Goal: Transaction & Acquisition: Purchase product/service

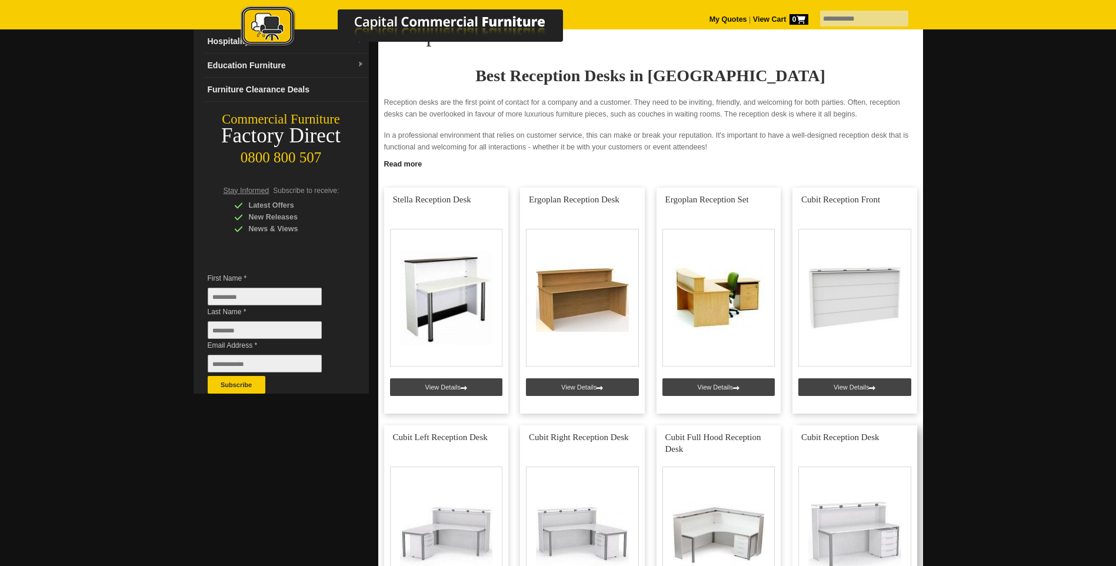
scroll to position [118, 0]
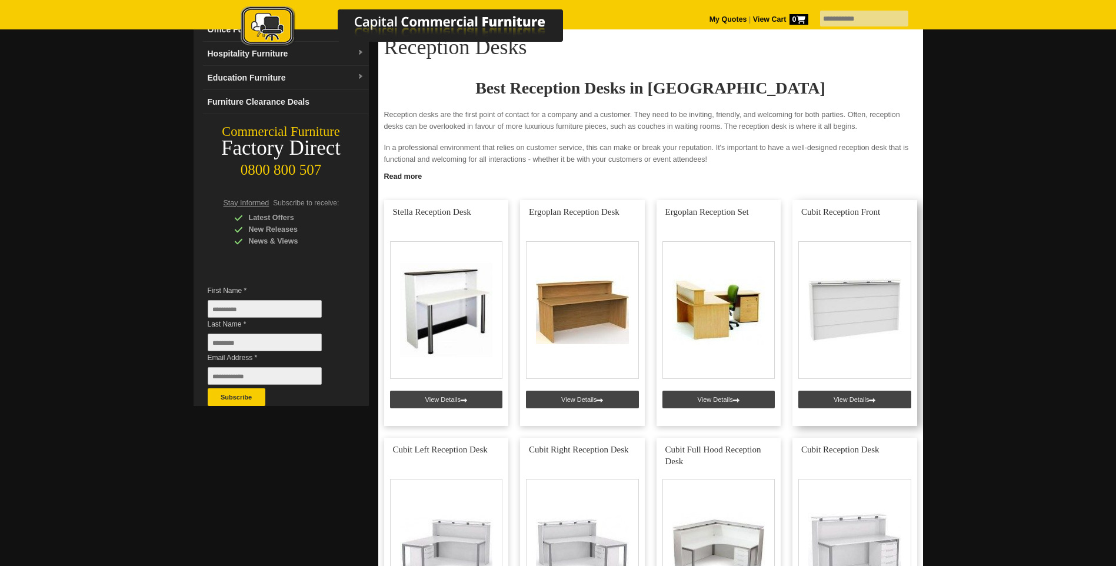
click at [864, 289] on link at bounding box center [855, 313] width 125 height 226
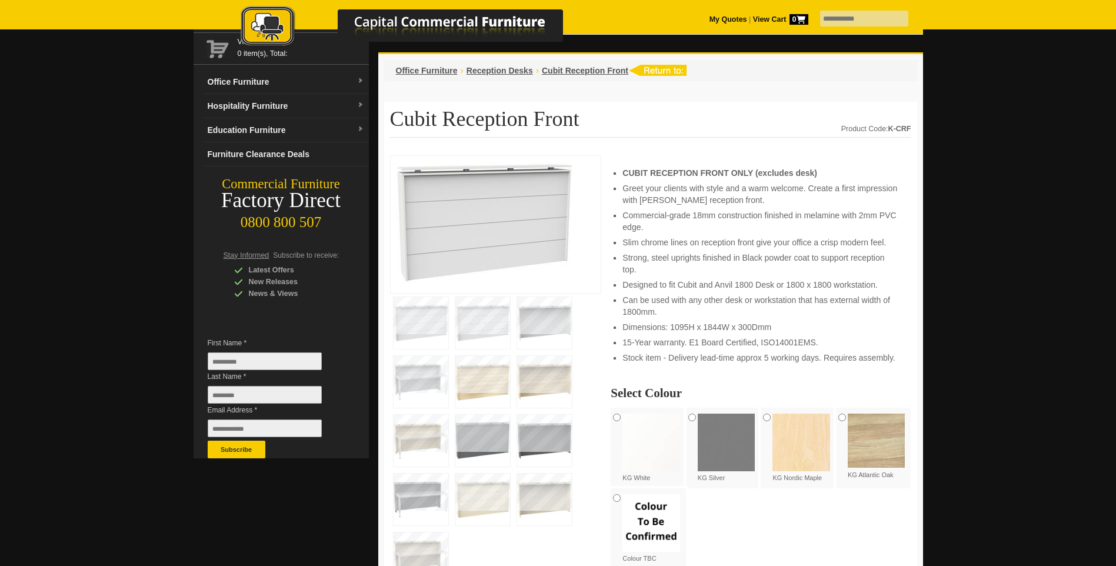
scroll to position [118, 0]
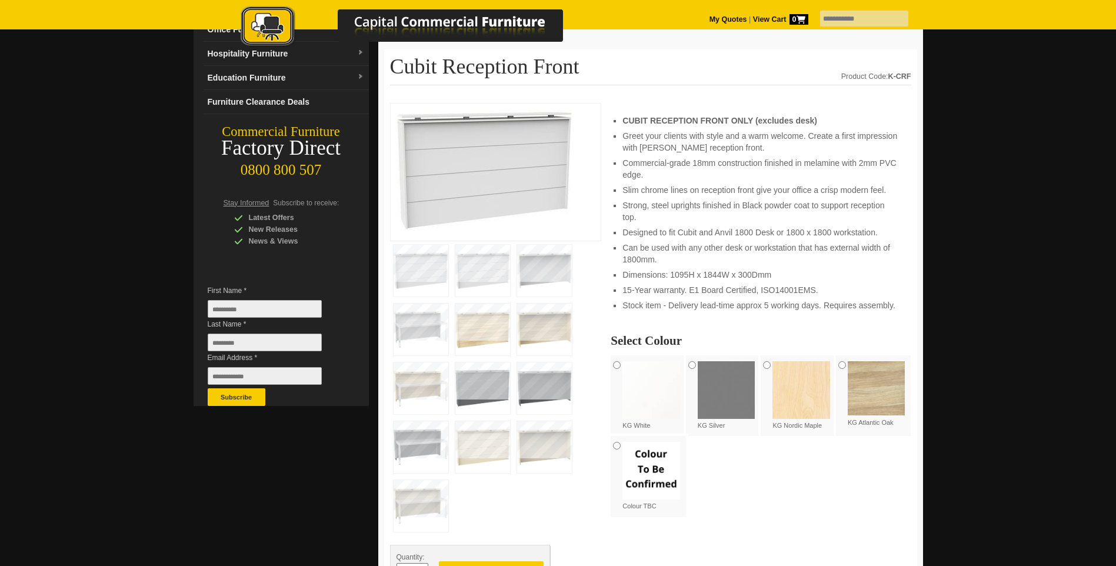
click at [875, 384] on img at bounding box center [877, 388] width 58 height 54
click at [565, 329] on img at bounding box center [544, 330] width 55 height 52
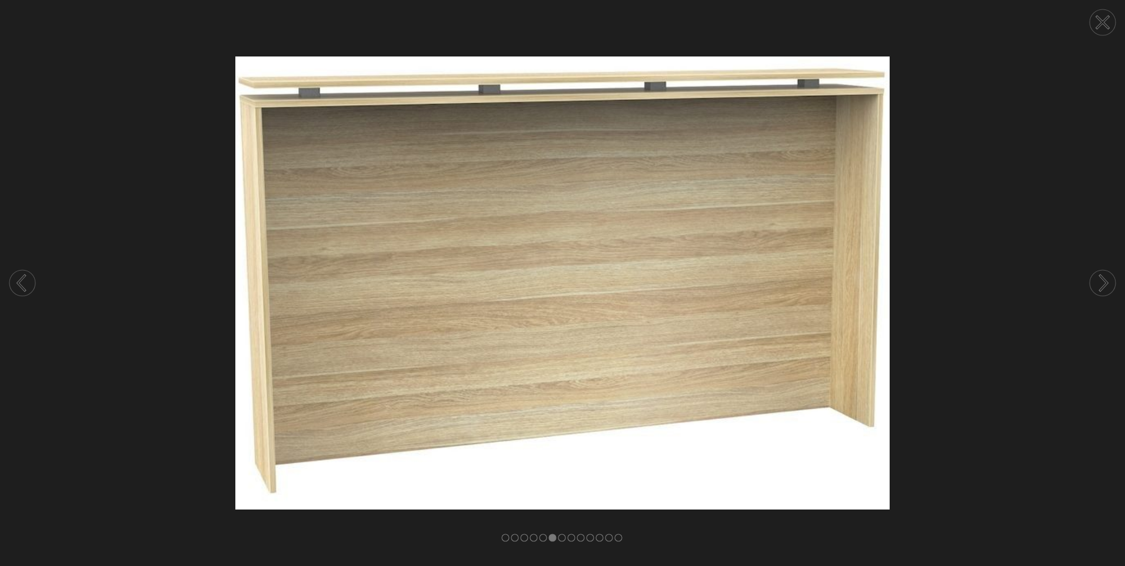
click at [29, 298] on icon at bounding box center [22, 283] width 45 height 62
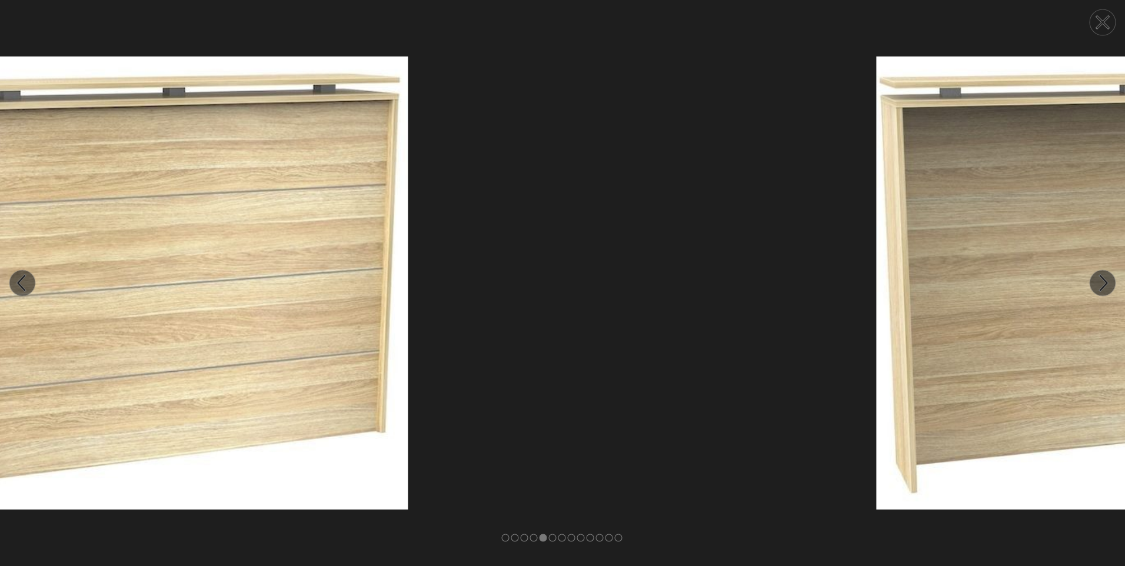
click at [25, 288] on circle at bounding box center [22, 283] width 26 height 26
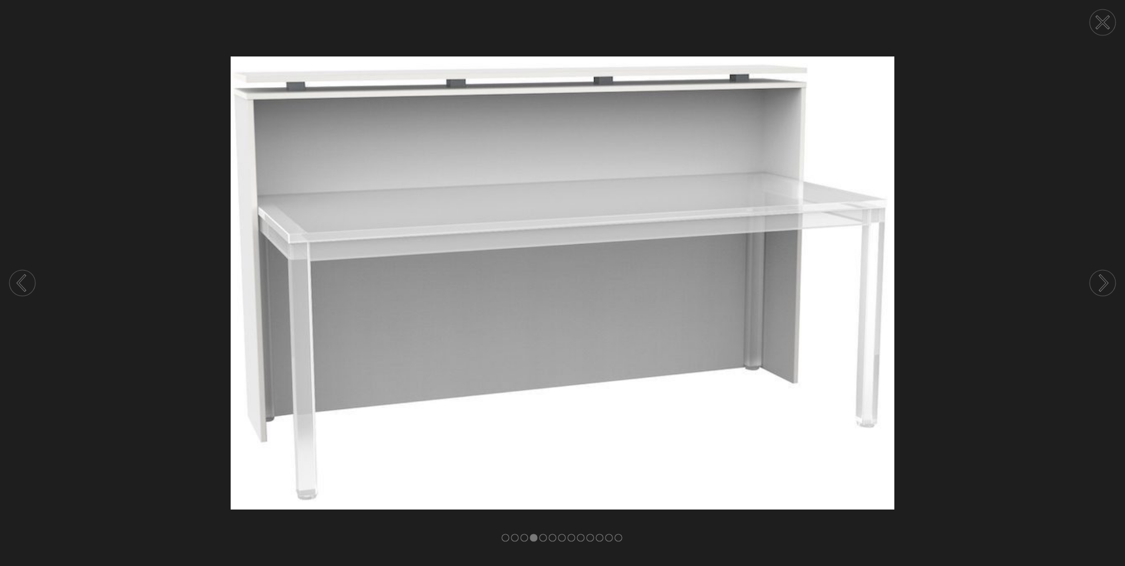
click at [1111, 24] on circle at bounding box center [1103, 22] width 26 height 26
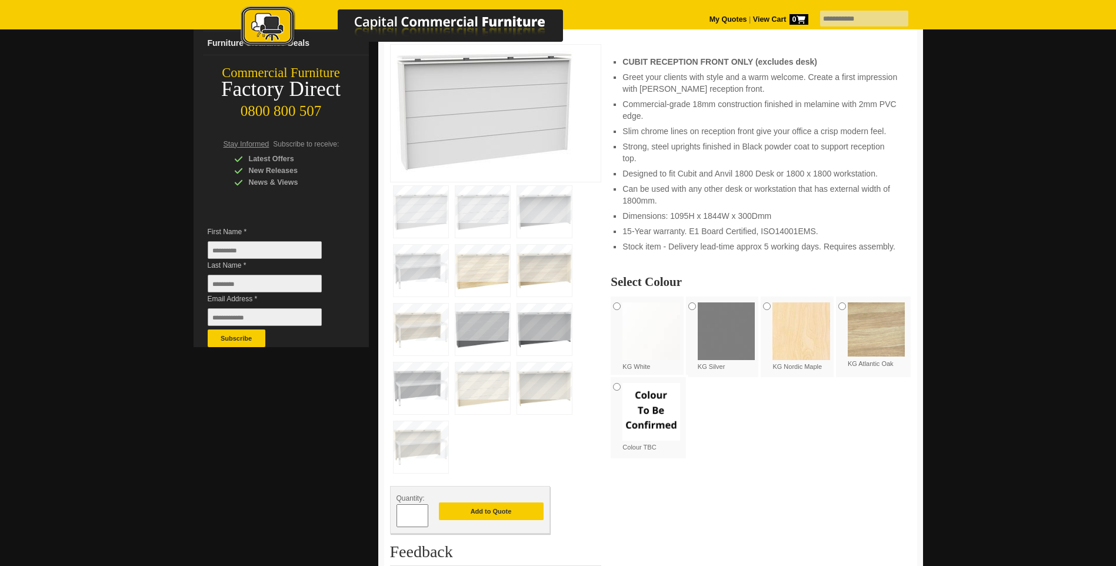
scroll to position [0, 0]
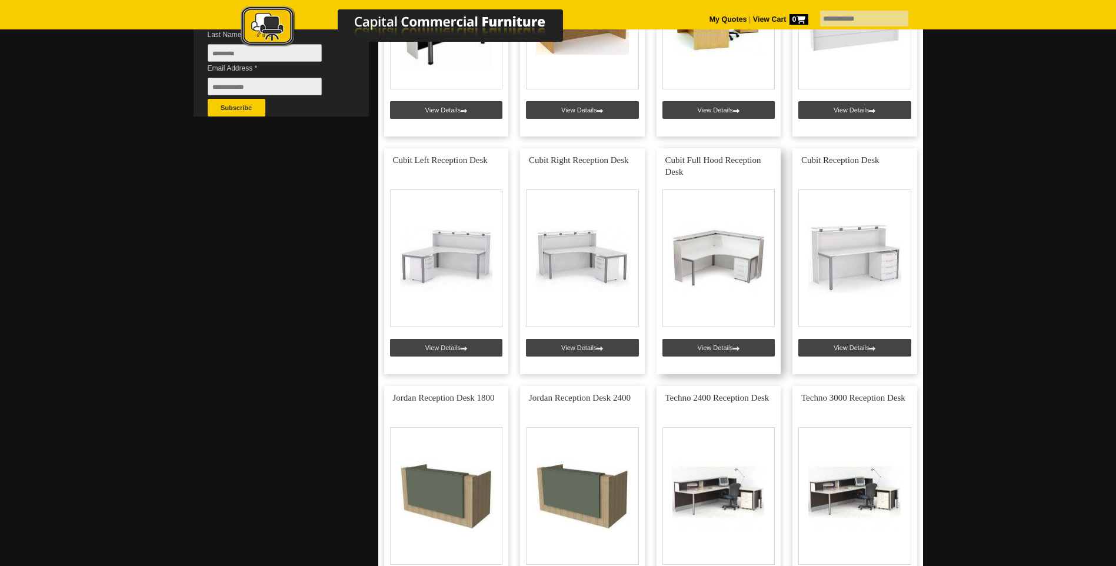
scroll to position [412, 0]
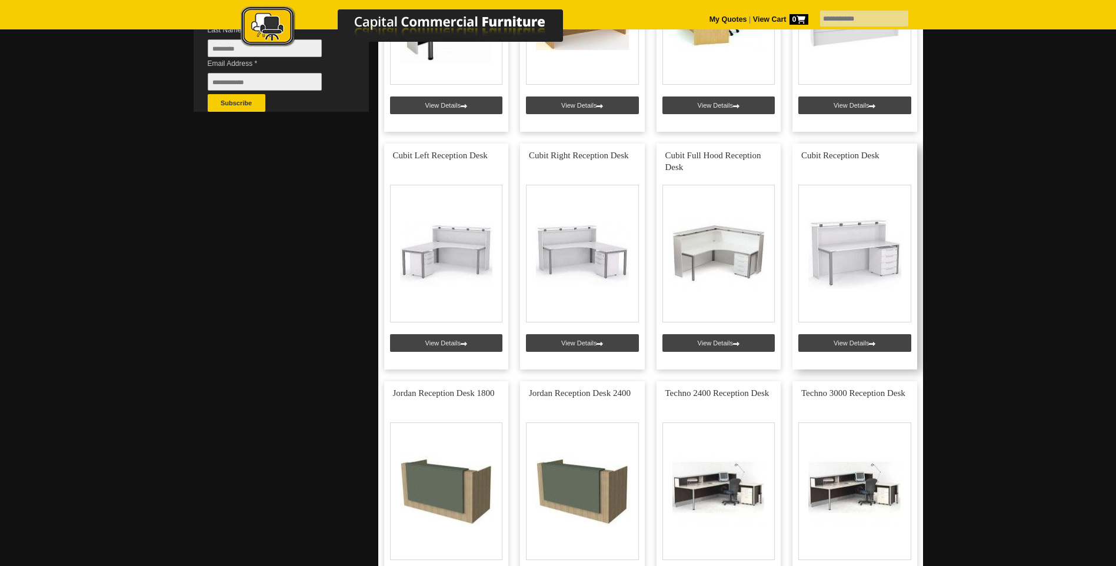
click at [851, 242] on link at bounding box center [855, 257] width 125 height 226
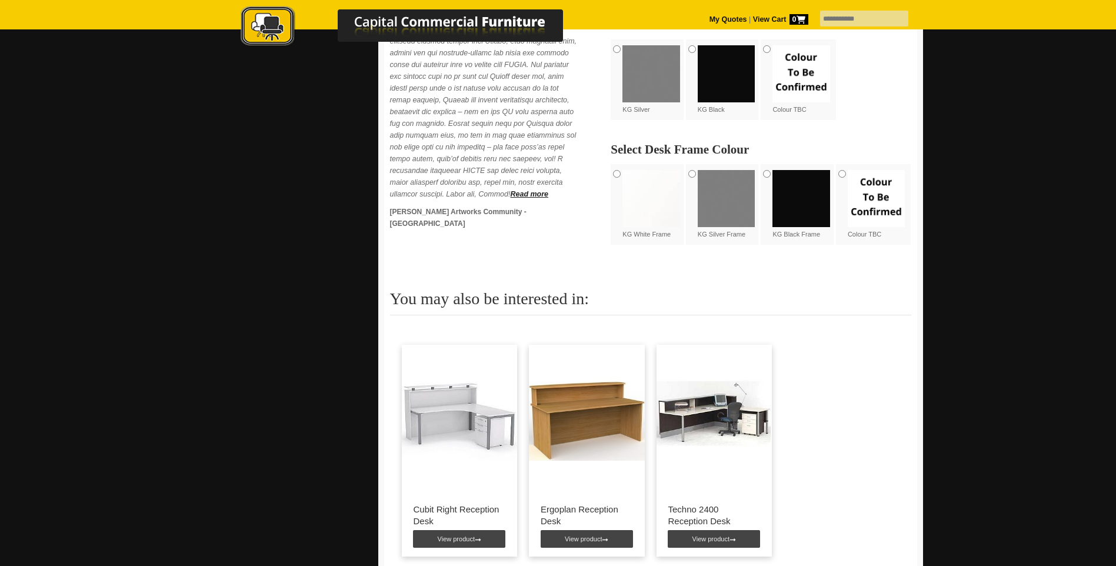
scroll to position [706, 0]
